Goal: Task Accomplishment & Management: Manage account settings

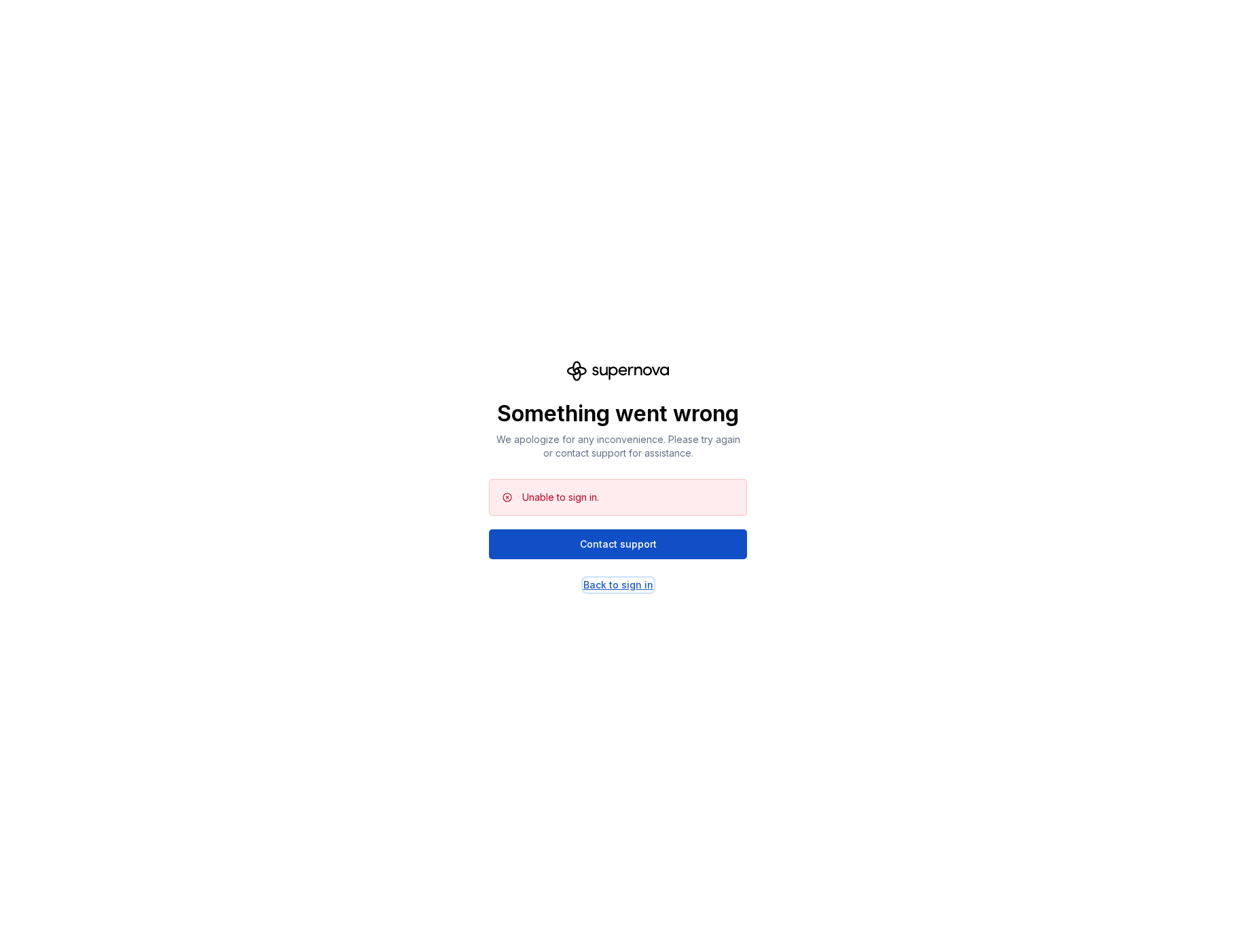
click at [615, 585] on div "Back to sign in" at bounding box center [618, 585] width 70 height 14
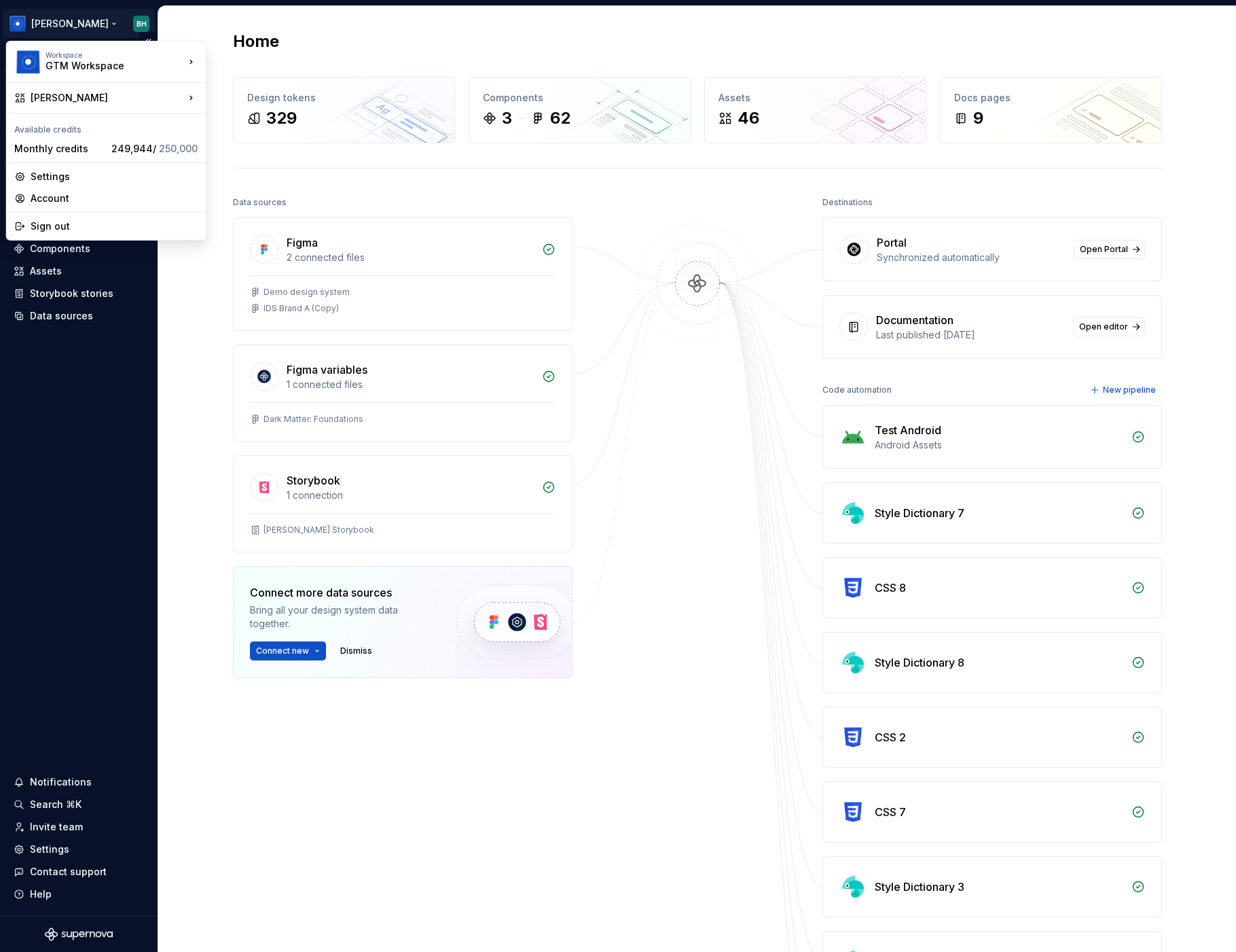
click at [74, 24] on html "[PERSON_NAME] Version Current draft Home Documentation Analytics Code automatio…" at bounding box center [618, 476] width 1236 height 952
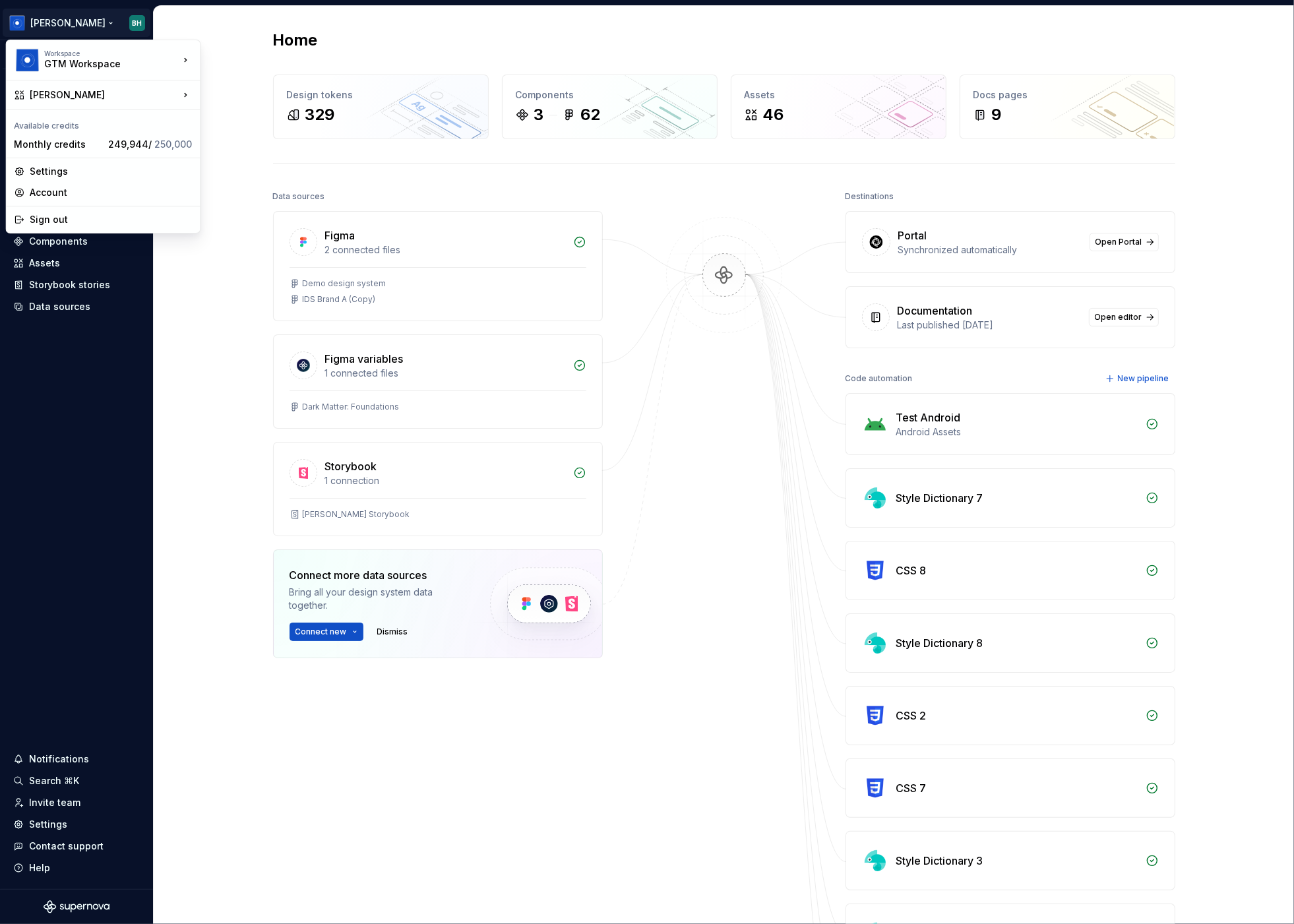
drag, startPoint x: 252, startPoint y: 213, endPoint x: 274, endPoint y: 194, distance: 29.1
click at [253, 213] on html "[PERSON_NAME] Version Current draft Home Documentation Analytics Code automatio…" at bounding box center [647, 462] width 1294 height 924
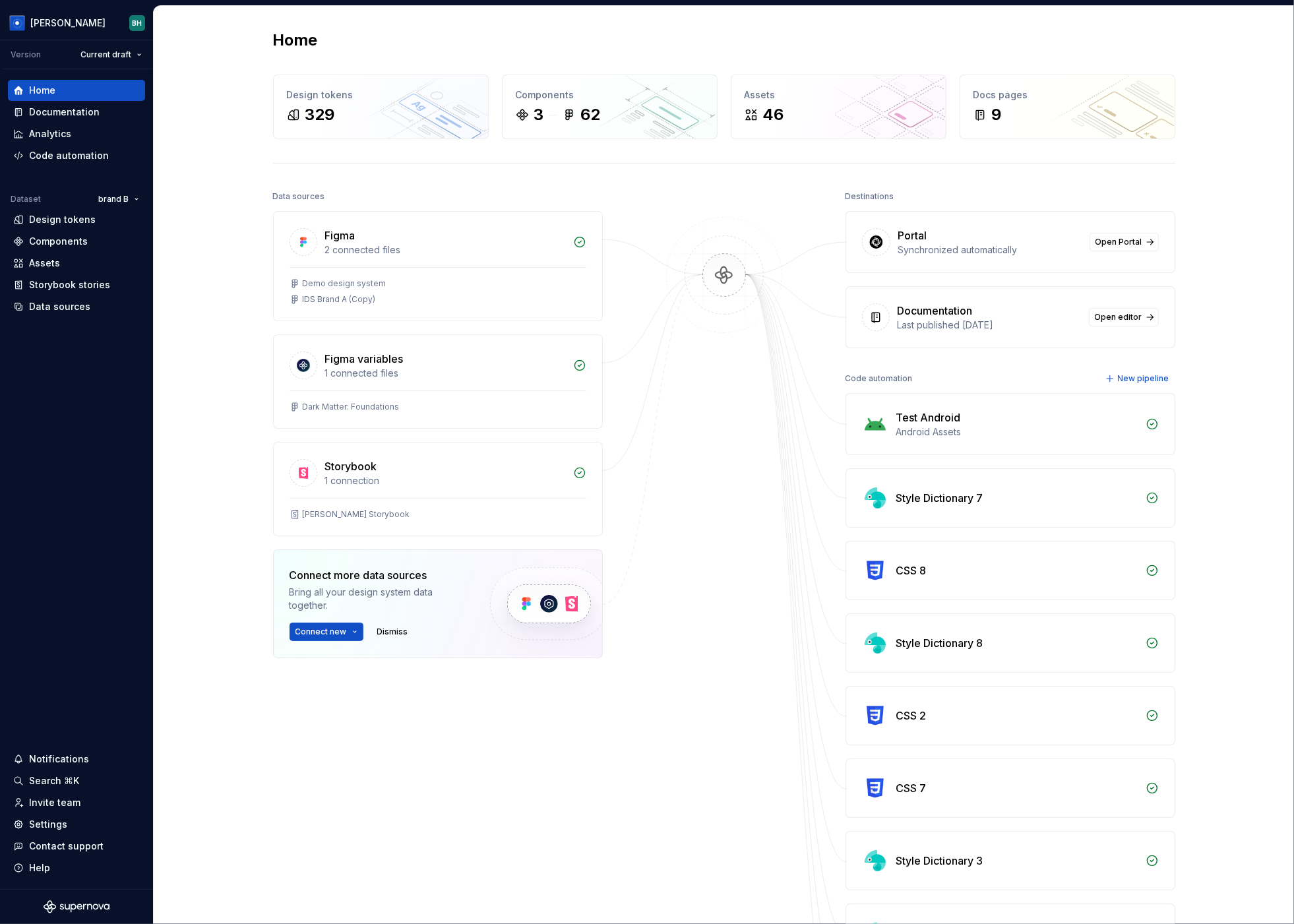
click at [688, 214] on div at bounding box center [724, 647] width 132 height 920
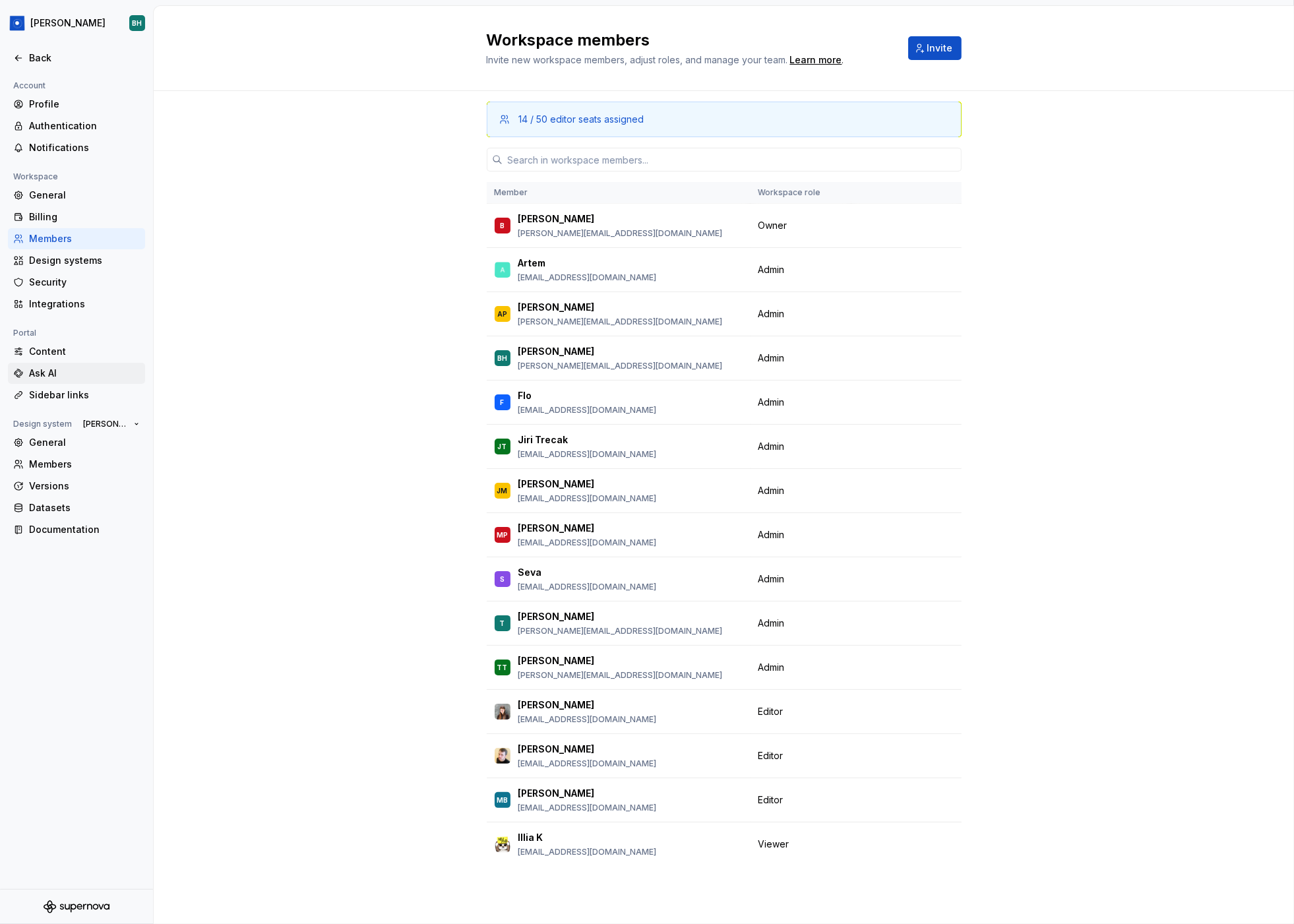
click at [78, 363] on div "Ask AI" at bounding box center [76, 373] width 137 height 21
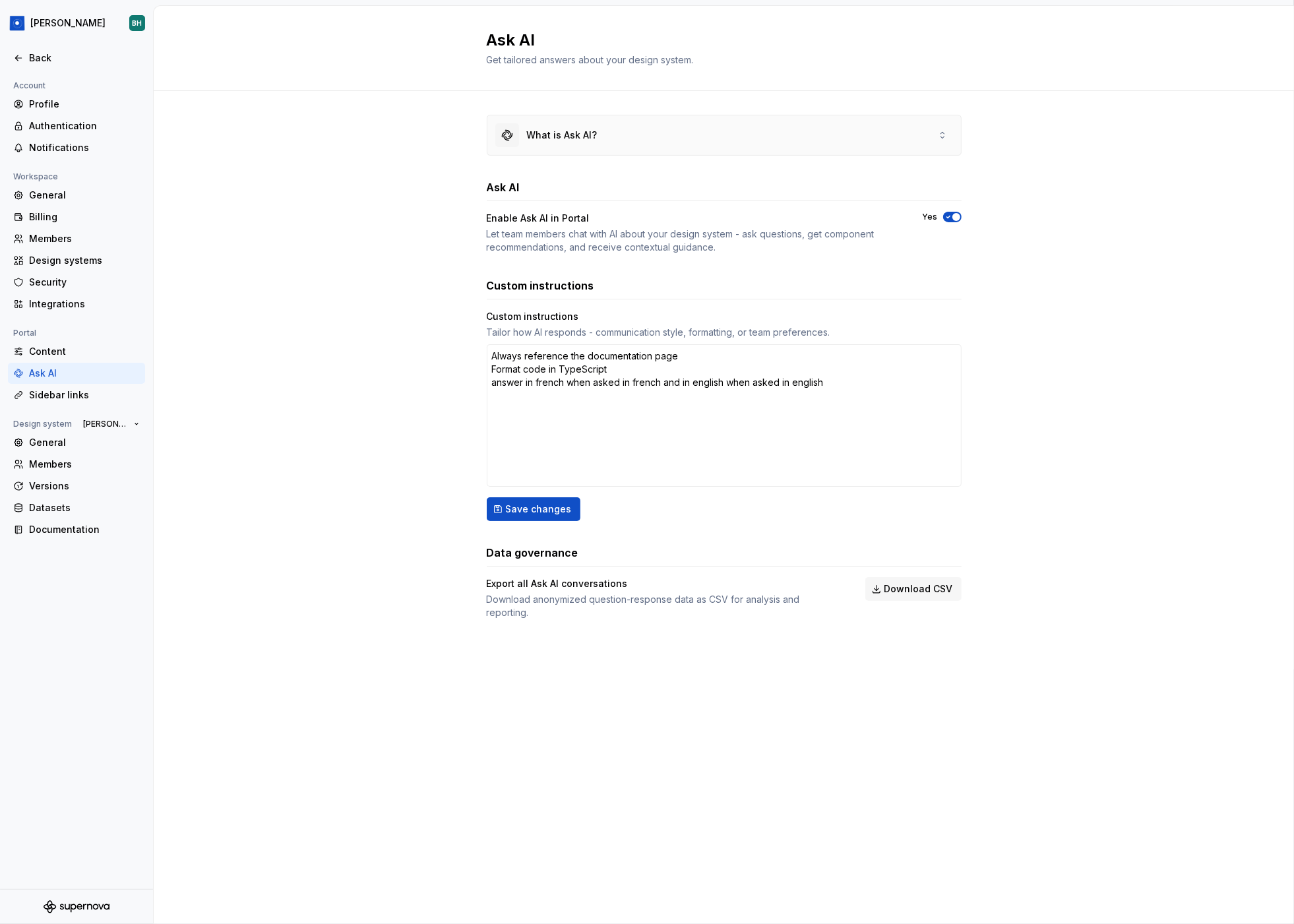
click at [626, 131] on div "What is Ask AI?" at bounding box center [724, 134] width 474 height 40
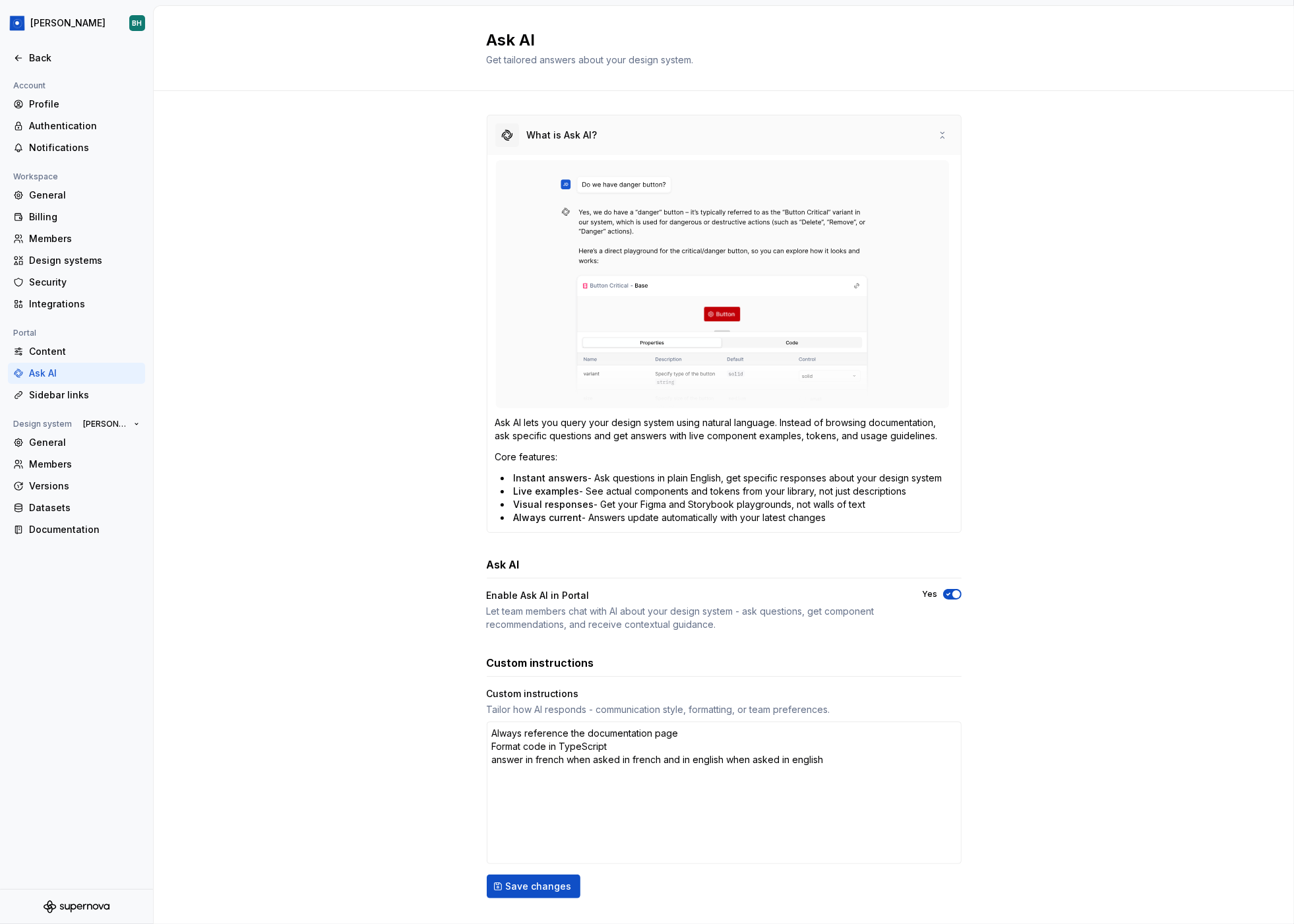
click at [626, 131] on div "What is Ask AI?" at bounding box center [724, 134] width 474 height 40
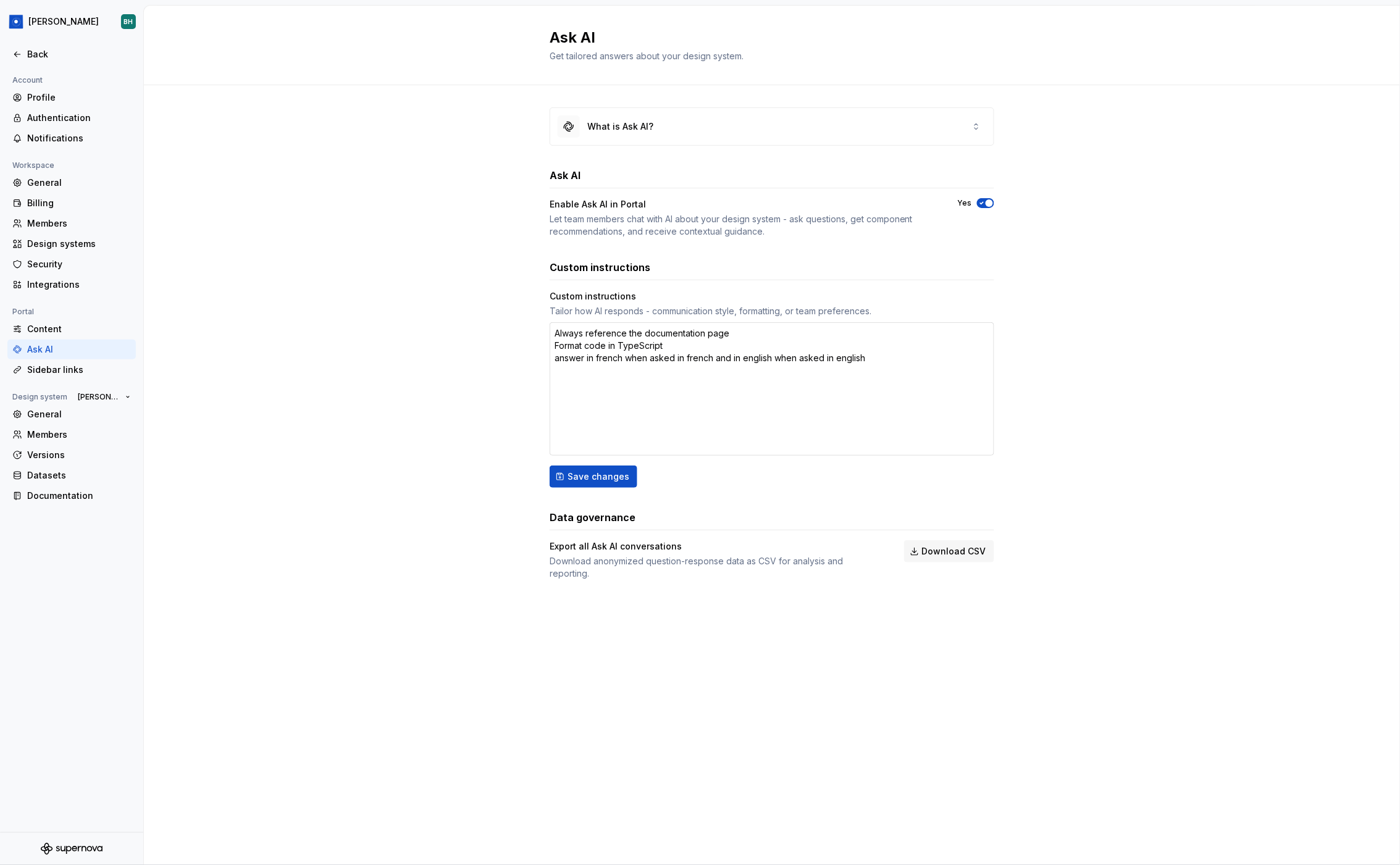
click at [720, 363] on textarea "Always reference the documentation page Format code in TypeScript answer in fre…" at bounding box center [772, 389] width 445 height 133
click at [812, 360] on textarea "Always reference the documentation page Format code in TypeScript answer in fre…" at bounding box center [772, 389] width 445 height 133
type textarea "*"
